Goal: Check status: Check status

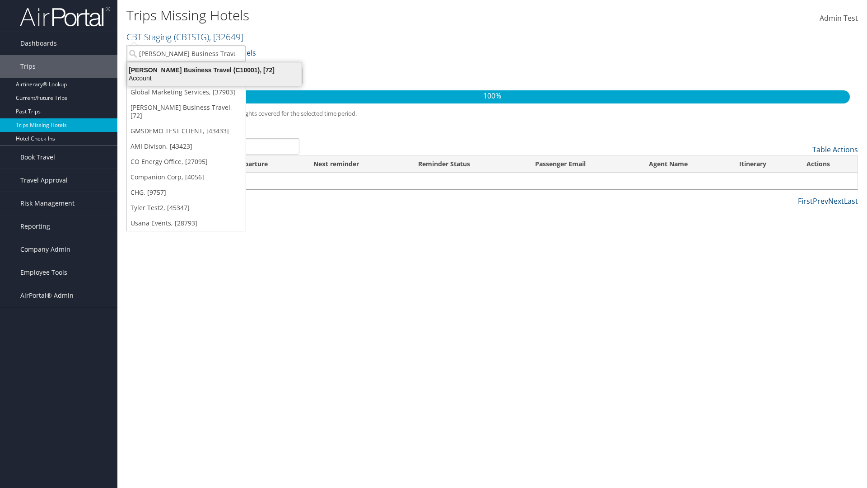
click at [213, 78] on div "Account" at bounding box center [214, 78] width 185 height 8
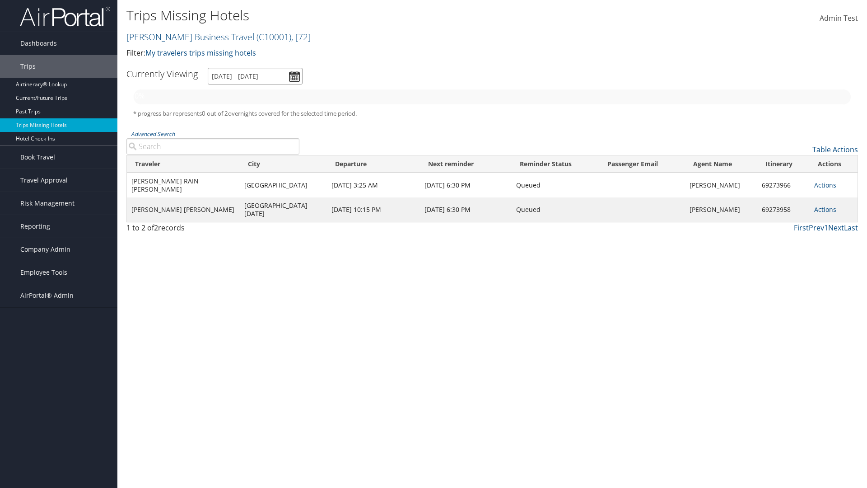
click at [254, 76] on input "[DATE] - [DATE]" at bounding box center [255, 76] width 95 height 17
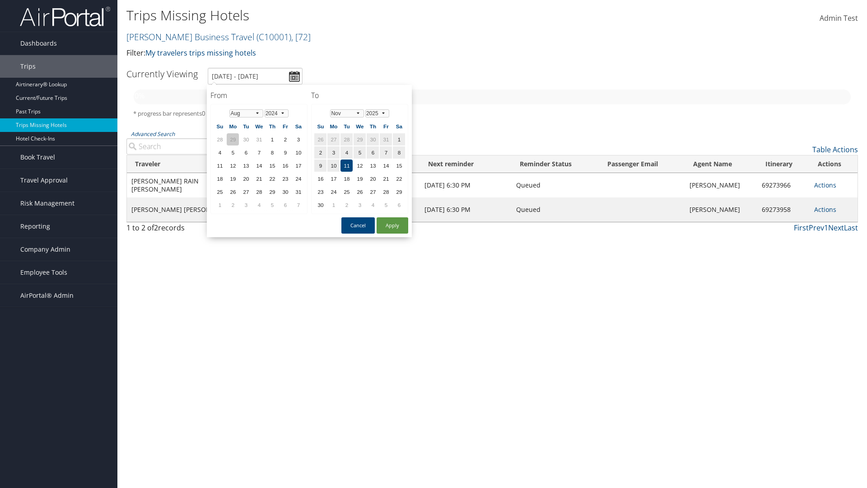
click at [232, 139] on td "29" at bounding box center [233, 139] width 12 height 12
click at [393, 225] on button "Apply" at bounding box center [393, 225] width 32 height 16
type input "[DATE] - [DATE]"
